Goal: Browse casually: Explore the website without a specific task or goal

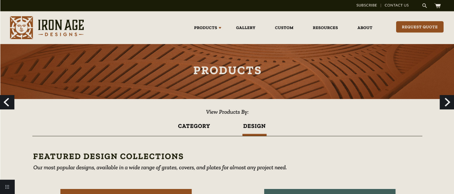
click at [441, 108] on link "Next" at bounding box center [447, 102] width 14 height 14
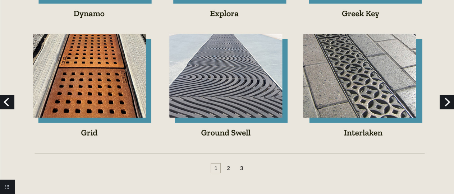
scroll to position [486, 0]
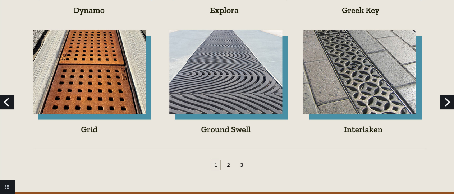
click at [449, 102] on link "Next" at bounding box center [447, 102] width 14 height 14
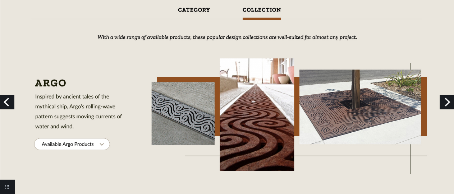
scroll to position [37, 0]
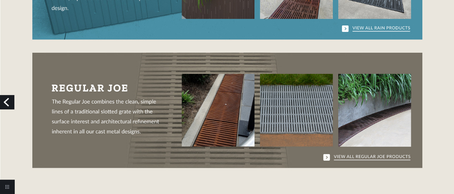
scroll to position [748, 0]
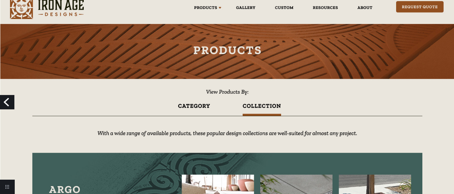
scroll to position [37, 0]
